Goal: Transaction & Acquisition: Purchase product/service

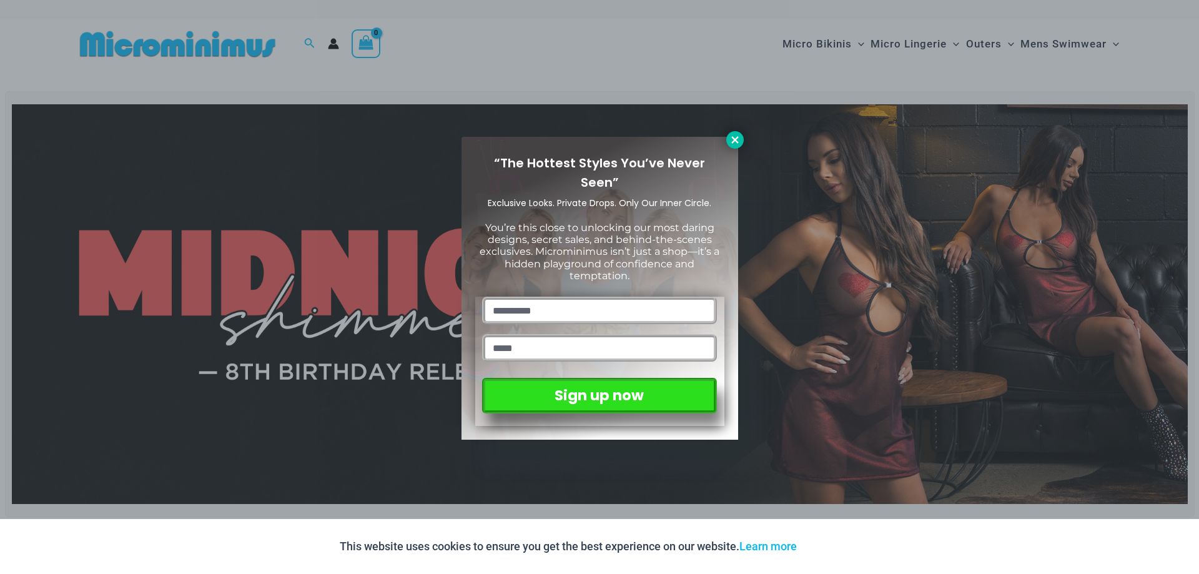
click at [732, 141] on icon at bounding box center [734, 139] width 11 height 11
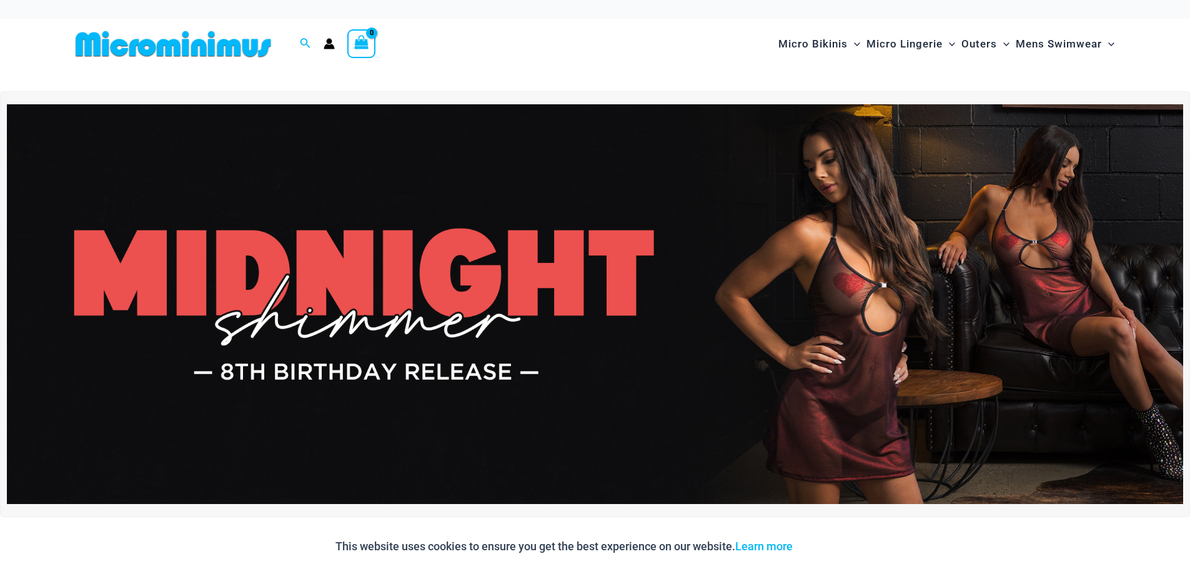
click at [661, 303] on img at bounding box center [595, 304] width 1176 height 400
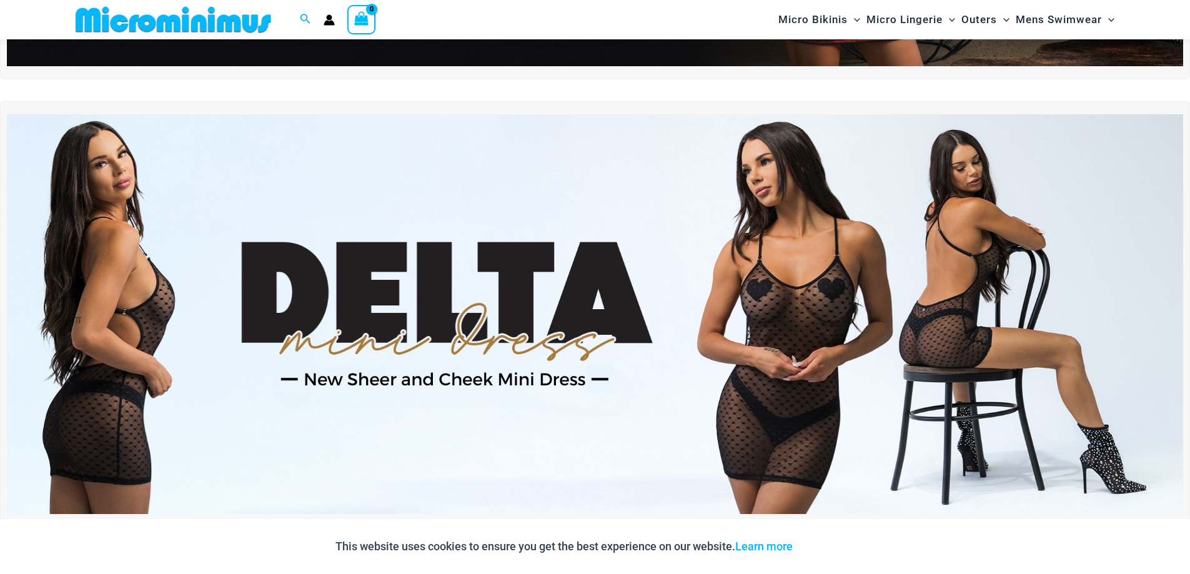
scroll to position [427, 0]
click at [789, 303] on img at bounding box center [595, 314] width 1176 height 400
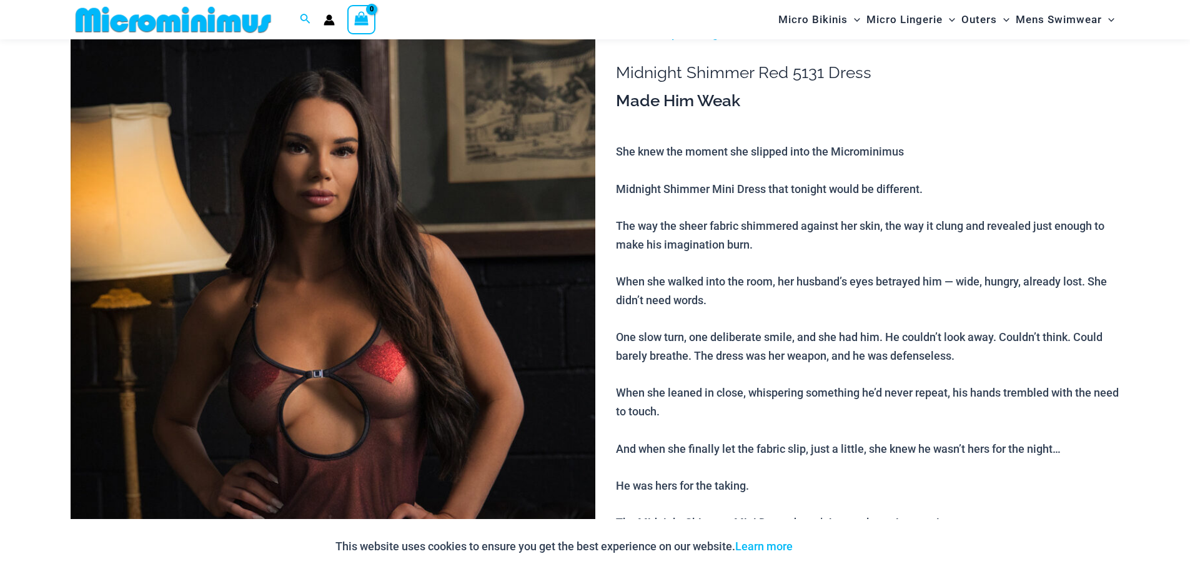
scroll to position [51, 0]
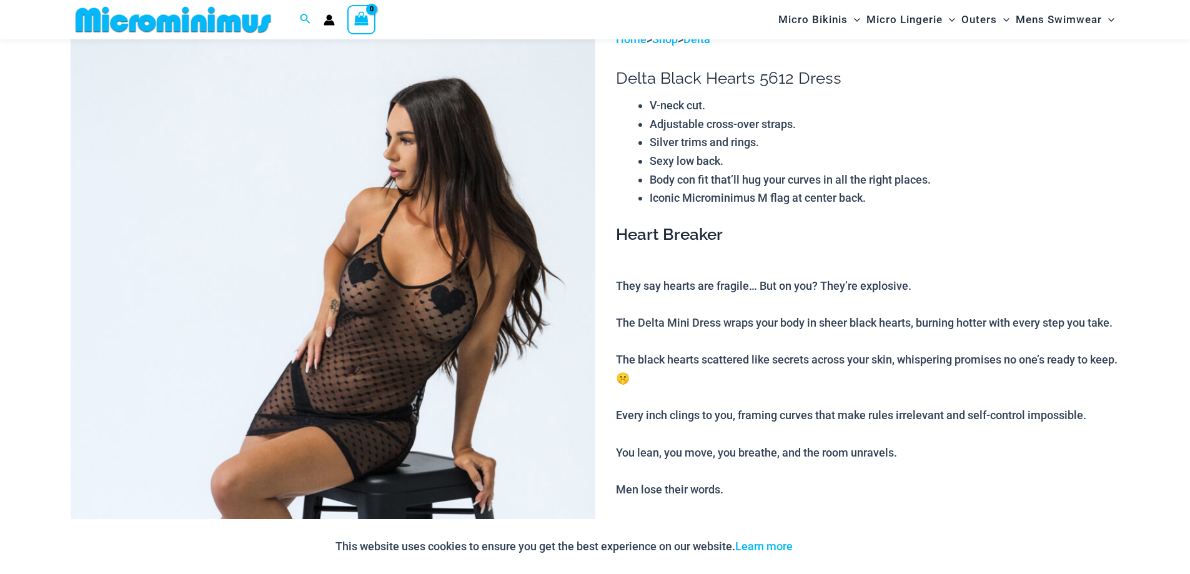
scroll to position [51, 0]
